Goal: Information Seeking & Learning: Learn about a topic

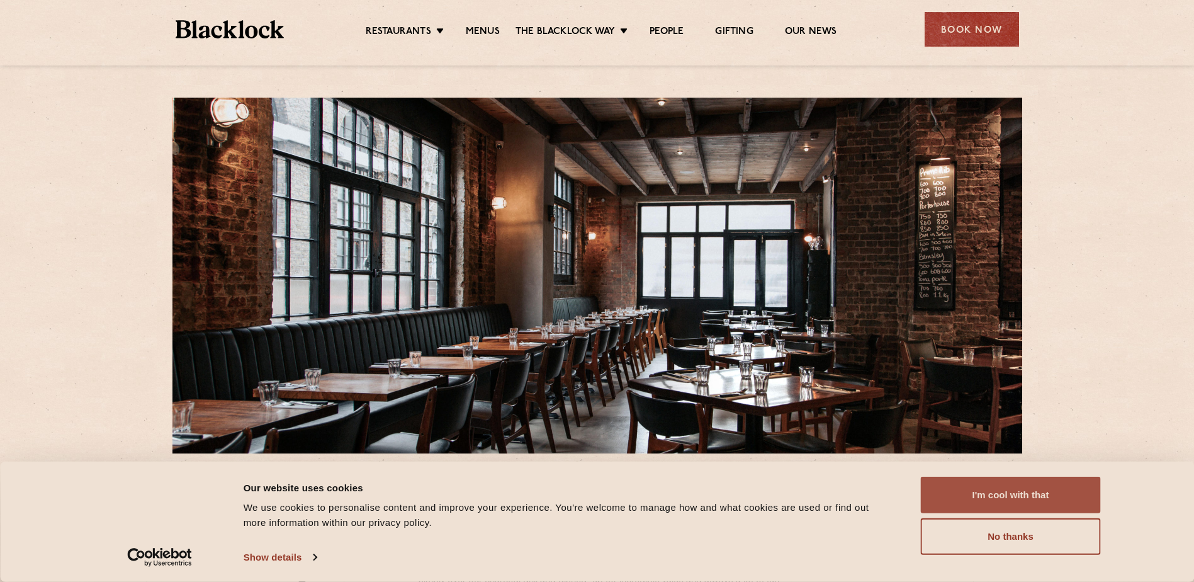
click at [1048, 497] on button "I'm cool with that" at bounding box center [1011, 495] width 180 height 37
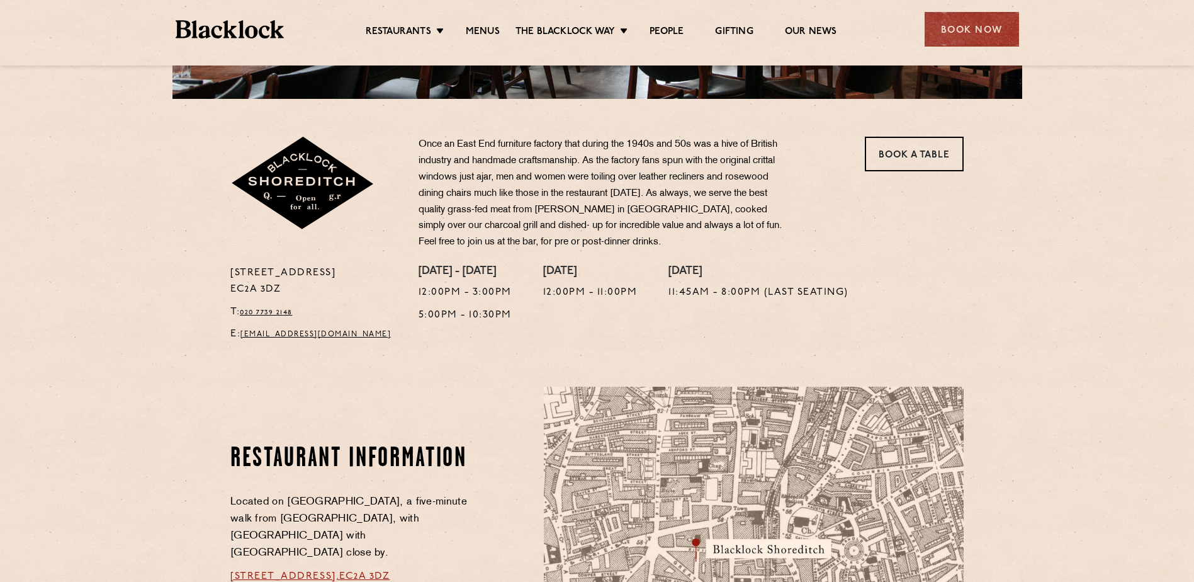
scroll to position [378, 0]
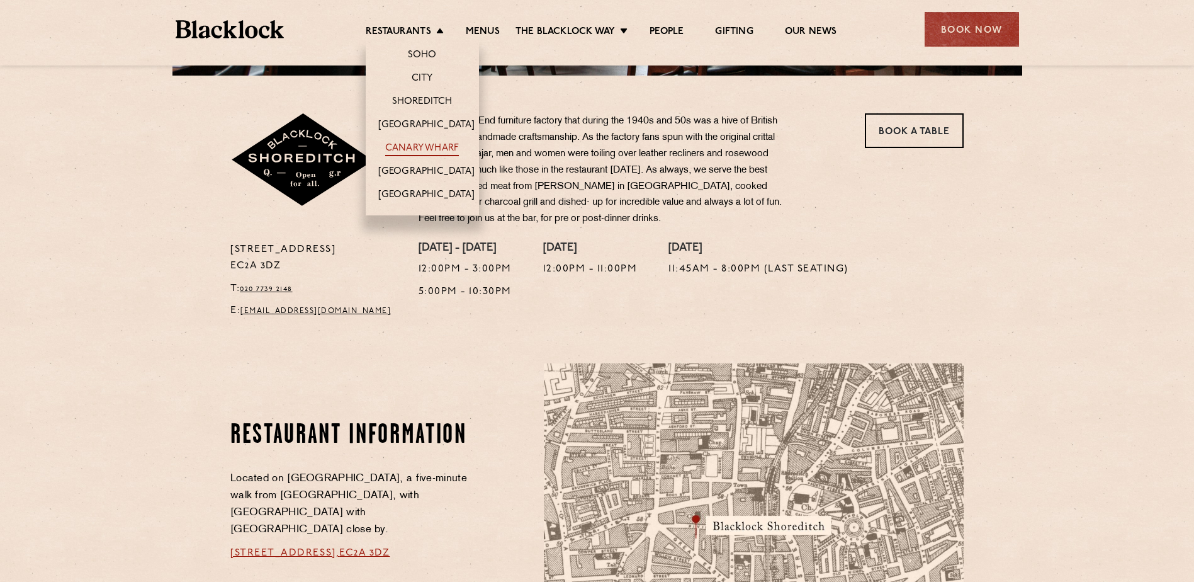
click at [435, 147] on link "Canary Wharf" at bounding box center [422, 149] width 74 height 14
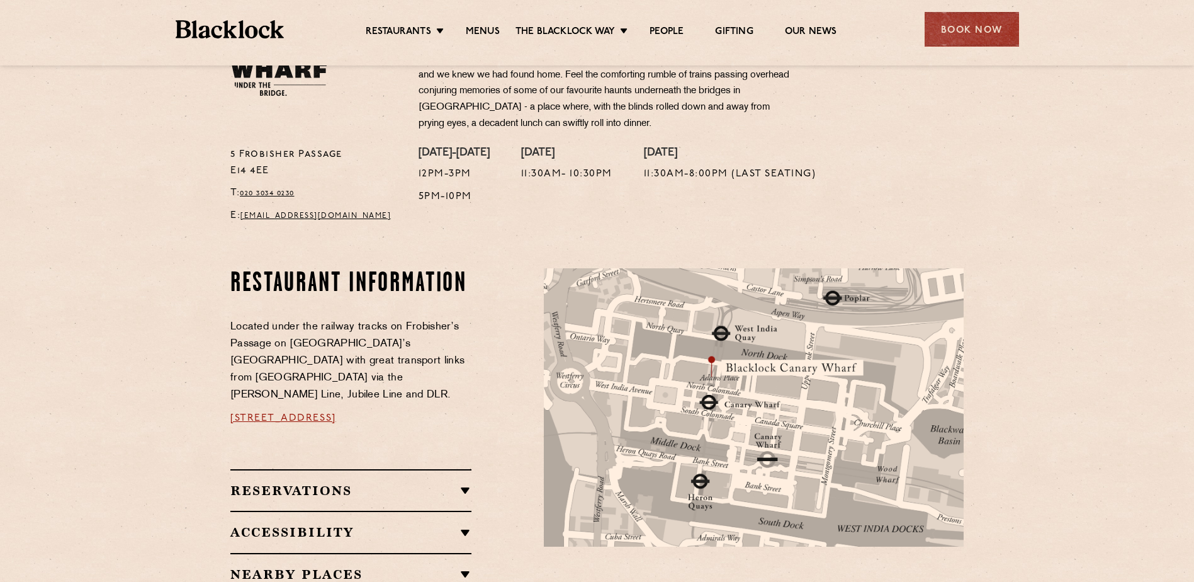
scroll to position [504, 0]
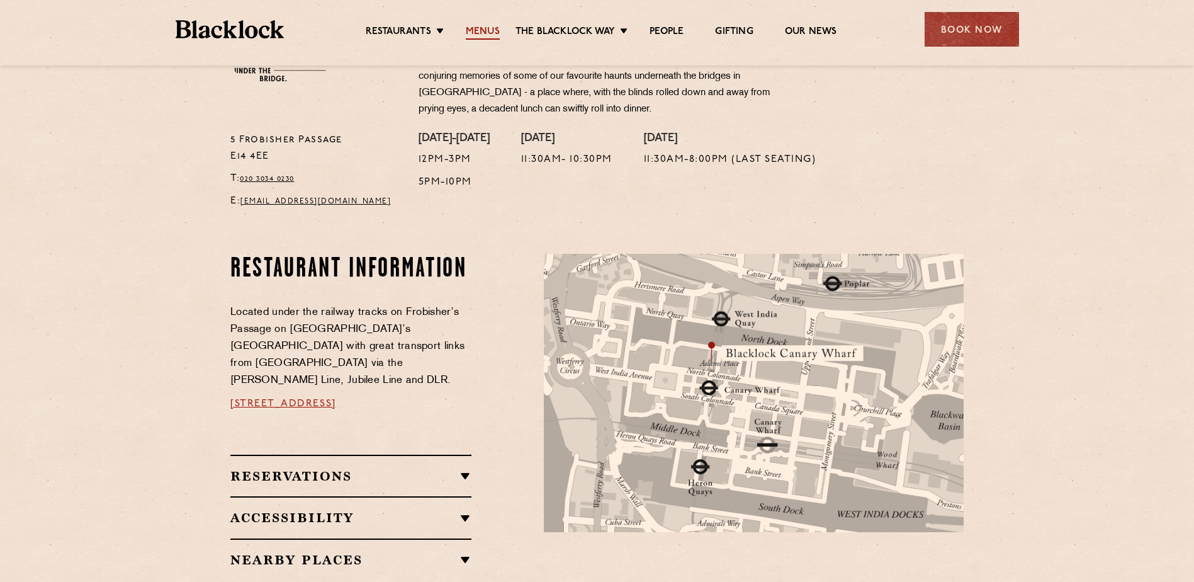
click at [488, 28] on link "Menus" at bounding box center [483, 33] width 34 height 14
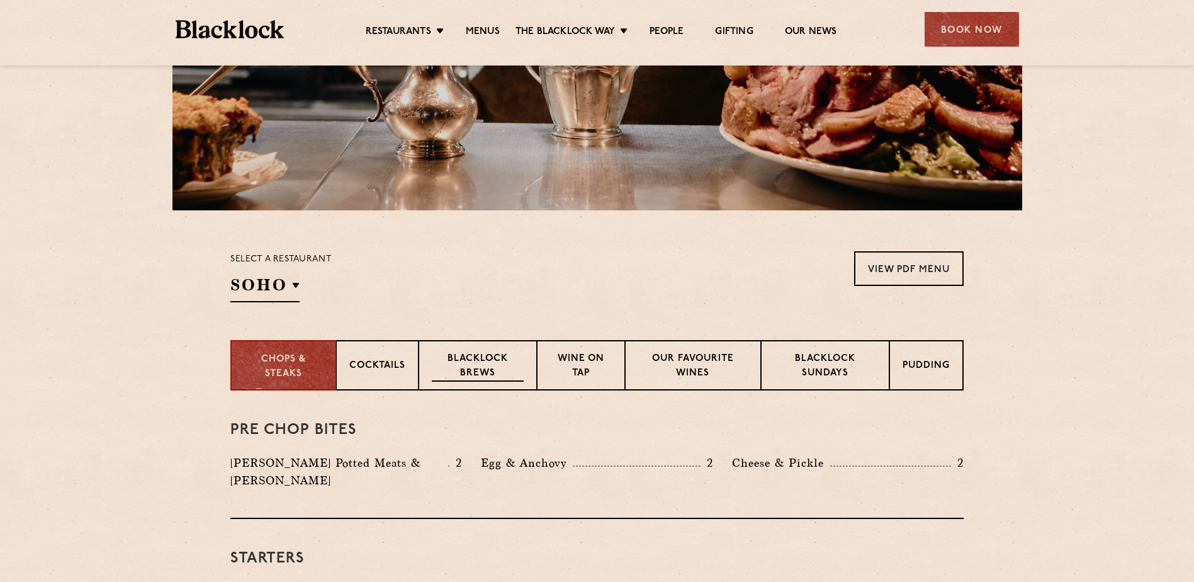
scroll to position [252, 0]
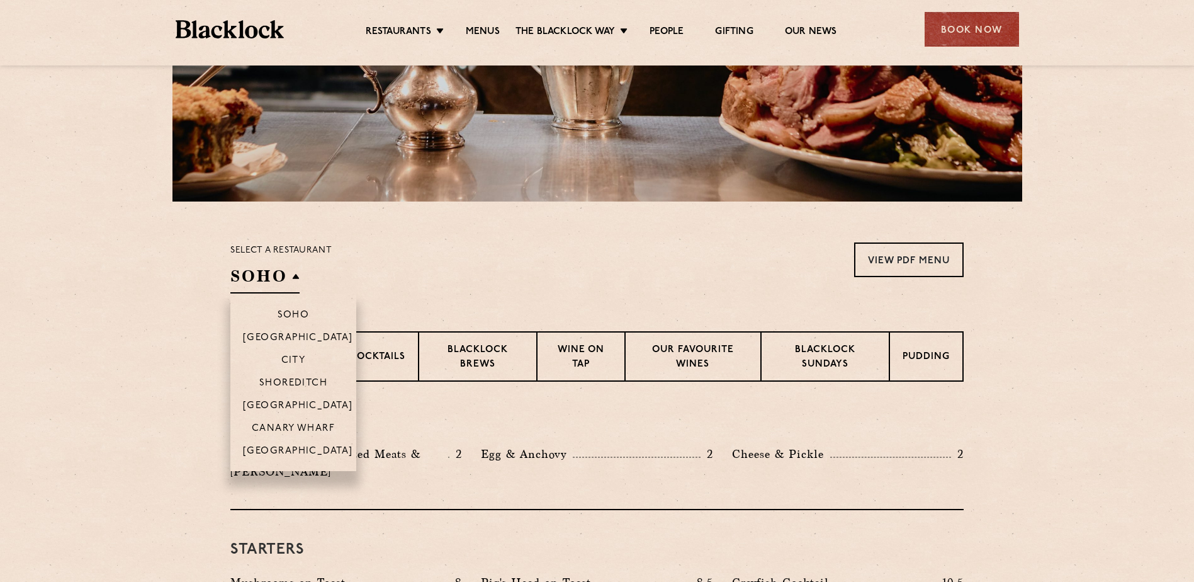
click at [290, 273] on h2 "SOHO" at bounding box center [264, 279] width 69 height 28
click at [312, 430] on p "Canary Wharf" at bounding box center [293, 429] width 83 height 13
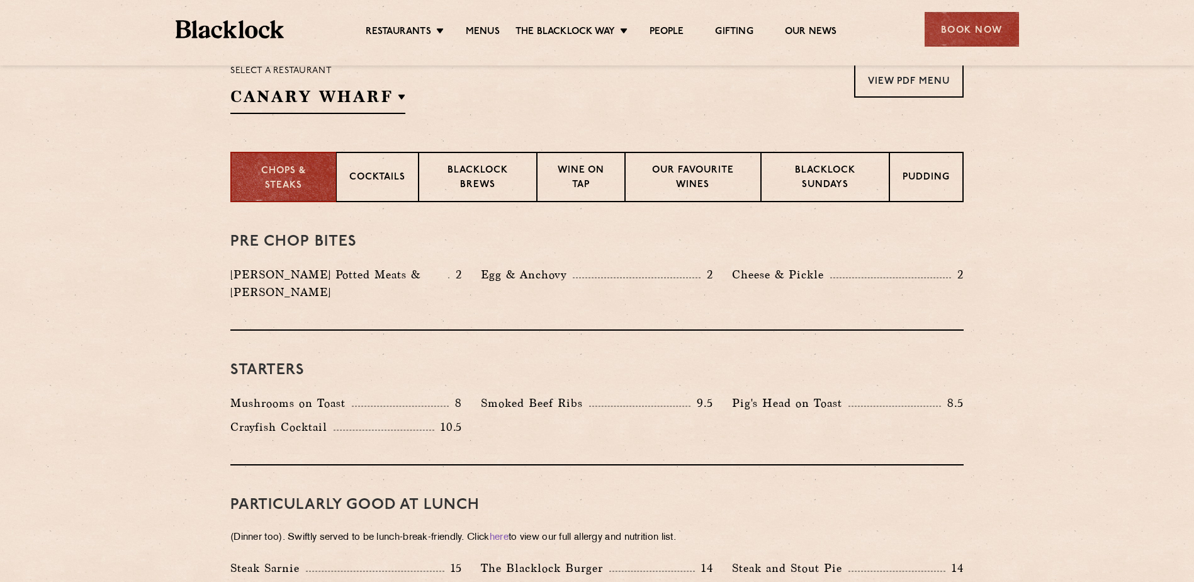
scroll to position [268, 0]
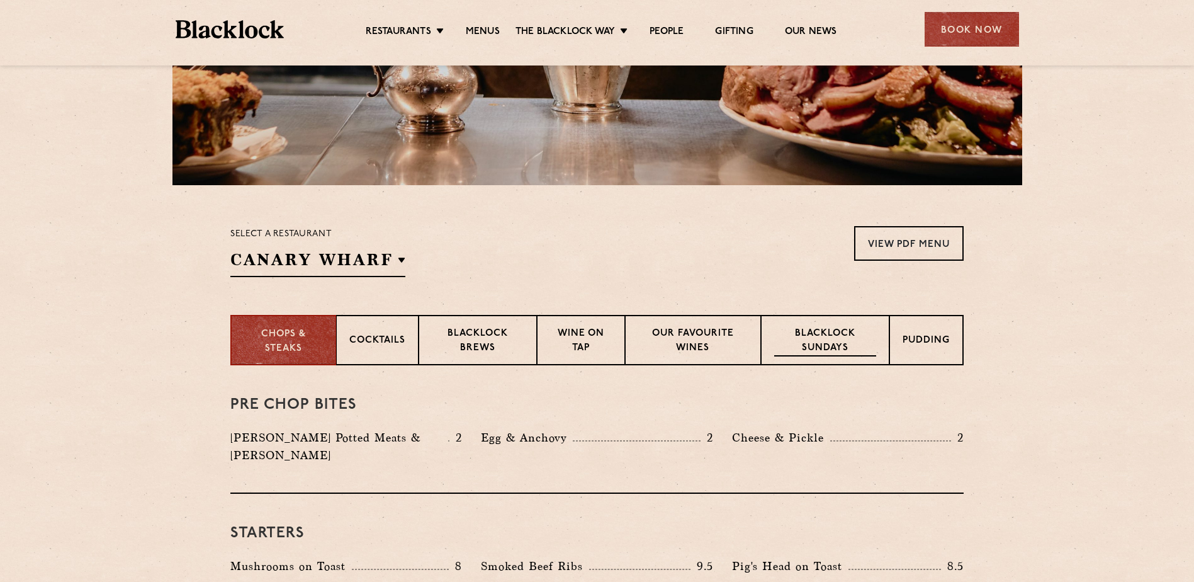
click at [839, 344] on p "Blacklock Sundays" at bounding box center [825, 342] width 102 height 30
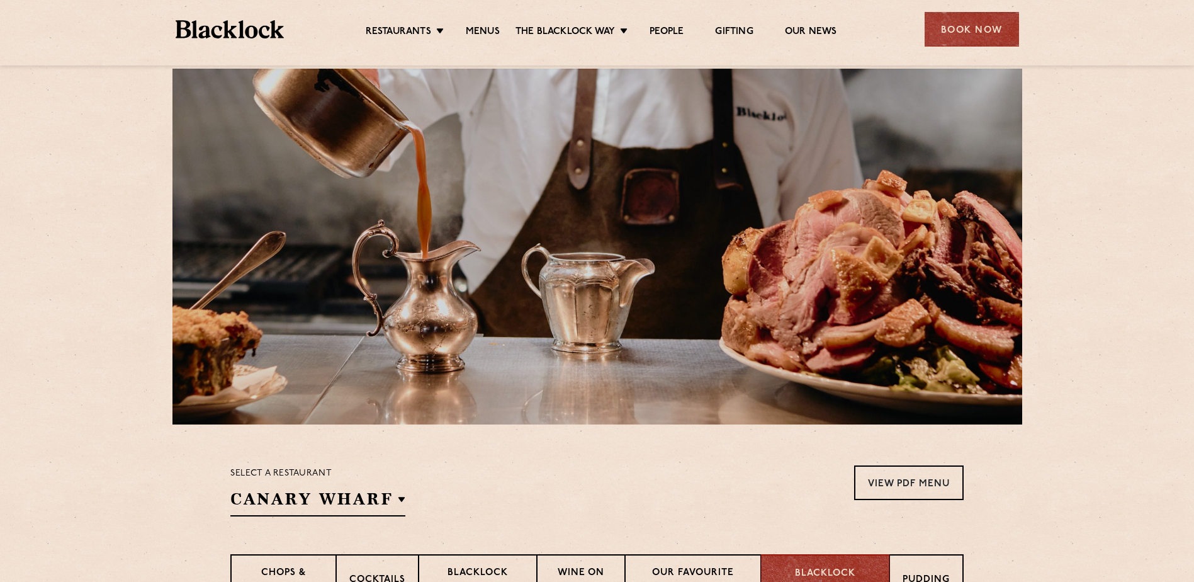
scroll to position [0, 0]
